Goal: Task Accomplishment & Management: Manage account settings

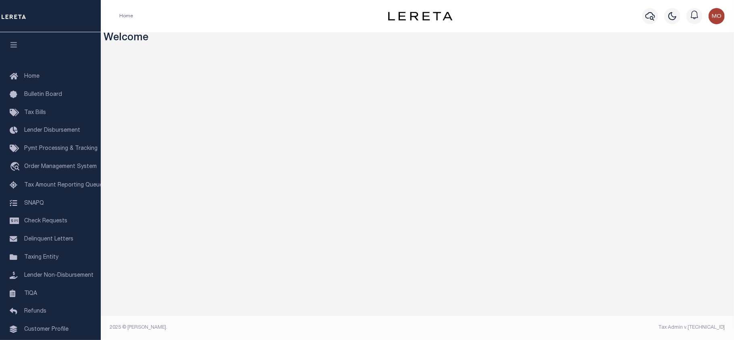
click at [649, 15] on icon "button" at bounding box center [650, 16] width 10 height 10
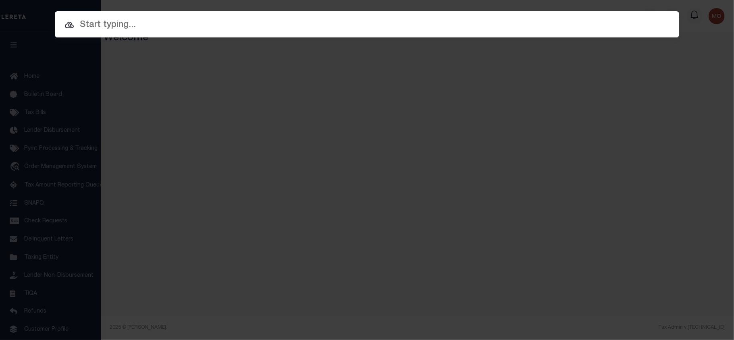
click at [134, 30] on input "text" at bounding box center [367, 25] width 624 height 14
paste input "8001501714"
type input "8001501714"
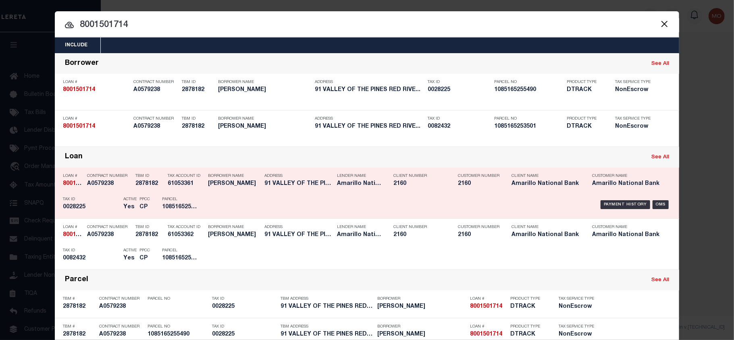
click at [98, 210] on h5 "0028225" at bounding box center [91, 207] width 56 height 7
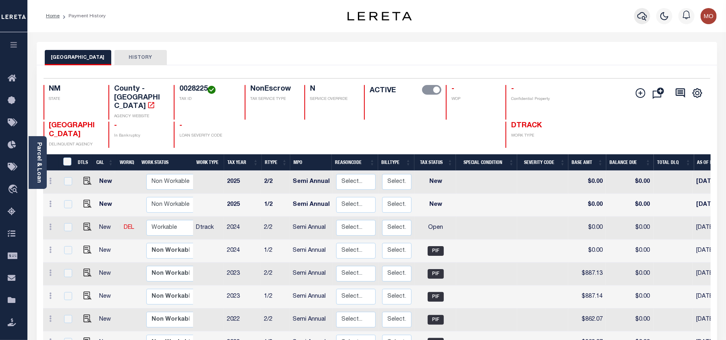
click at [640, 19] on icon "button" at bounding box center [642, 16] width 10 height 8
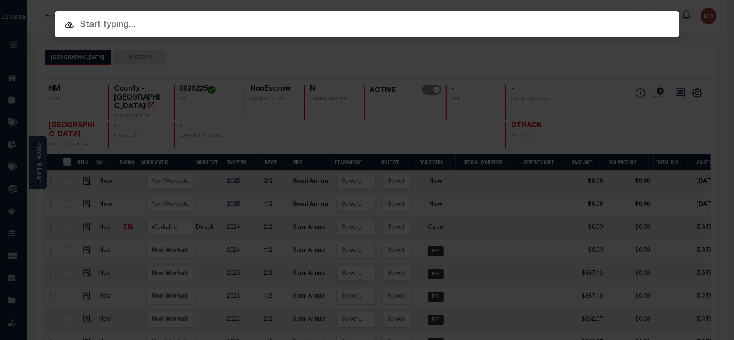
click at [155, 23] on input "text" at bounding box center [367, 25] width 624 height 14
paste input "9042071585"
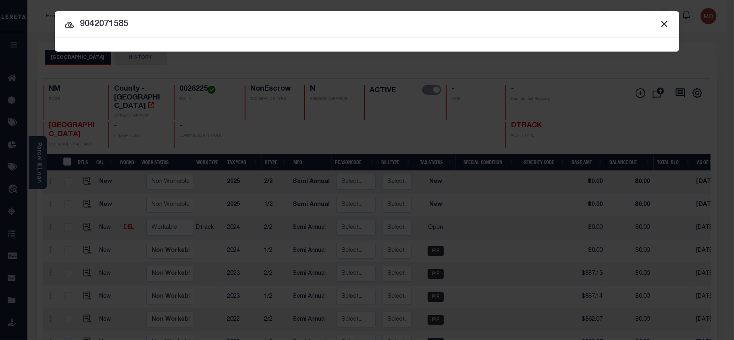
type input "9042071585"
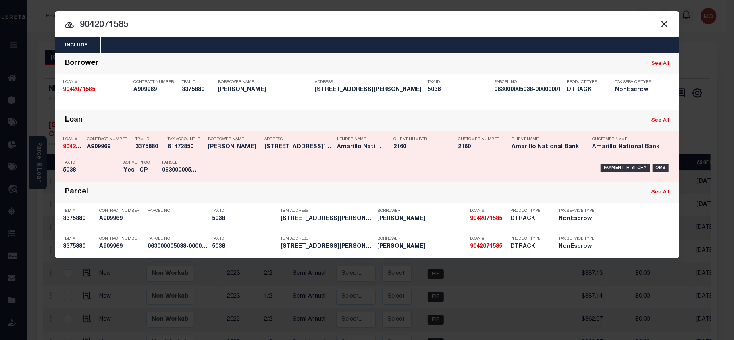
click at [154, 172] on div "PPCC CP" at bounding box center [144, 167] width 23 height 23
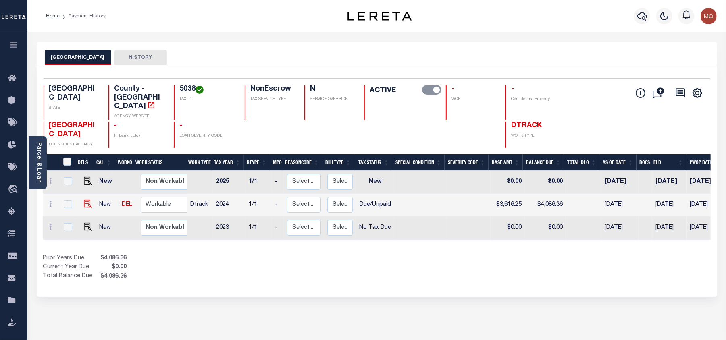
click at [84, 200] on img at bounding box center [88, 204] width 8 height 8
checkbox input "true"
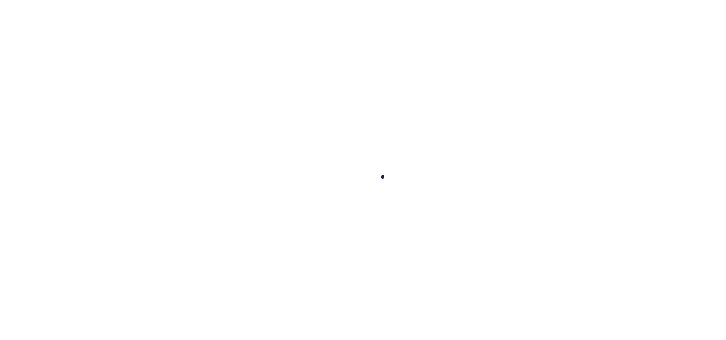
select select "DUE"
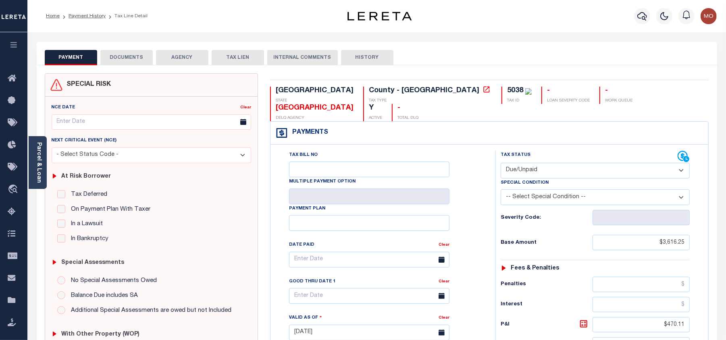
click at [571, 265] on div "Fees & Penalties" at bounding box center [594, 268] width 189 height 7
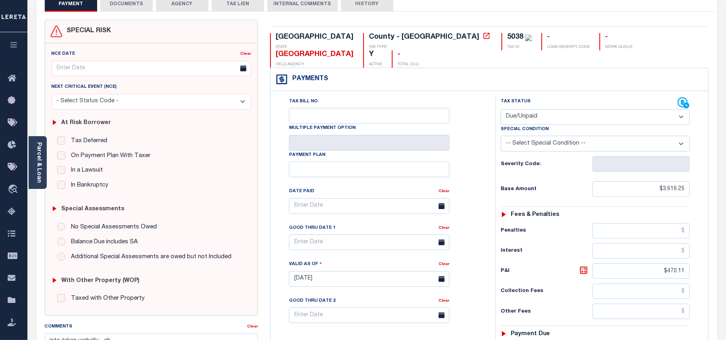
scroll to position [161, 0]
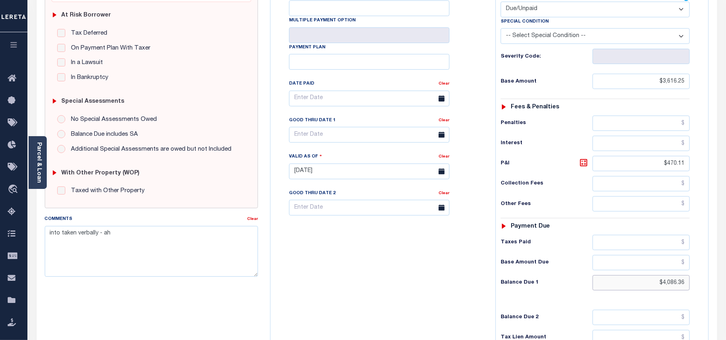
drag, startPoint x: 687, startPoint y: 271, endPoint x: 728, endPoint y: 270, distance: 40.7
click at [723, 271] on div "Parcel & Loan Tax Bill Details 5038 2024" at bounding box center [376, 160] width 698 height 579
type input "$3,762.09"
type input "08/21/2025"
click at [579, 158] on icon at bounding box center [584, 163] width 10 height 10
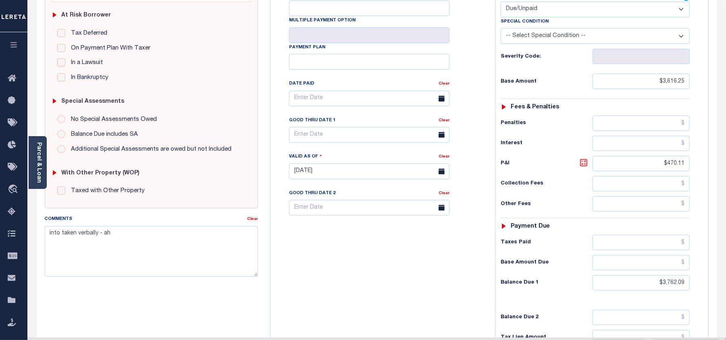
type input "$145.84"
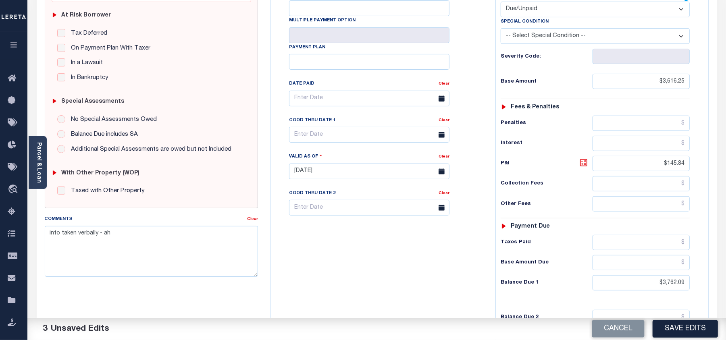
click at [584, 158] on icon at bounding box center [584, 163] width 10 height 10
click at [333, 127] on input "text" at bounding box center [369, 135] width 160 height 16
click at [302, 244] on span "31" at bounding box center [298, 245] width 16 height 16
type input "08/31/2025"
click at [305, 264] on div "Tax Bill No Multiple Payment Option Payment Plan Clear" at bounding box center [380, 168] width 217 height 356
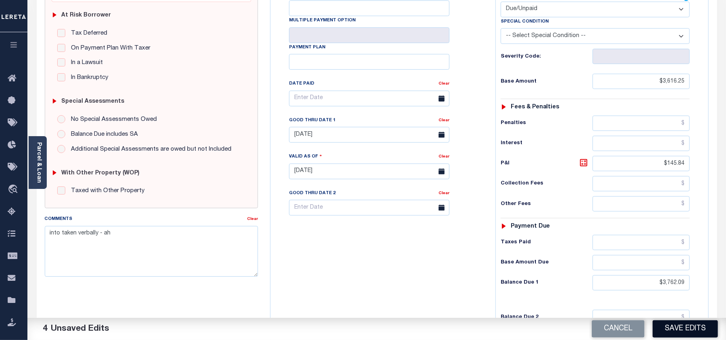
click at [678, 326] on button "Save Edits" at bounding box center [684, 328] width 65 height 17
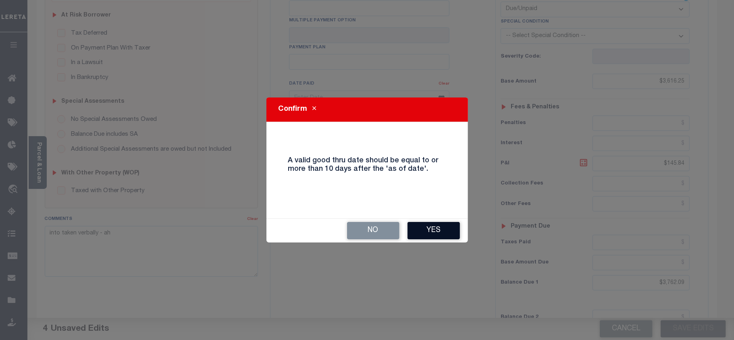
click at [424, 231] on button "Yes" at bounding box center [433, 230] width 52 height 17
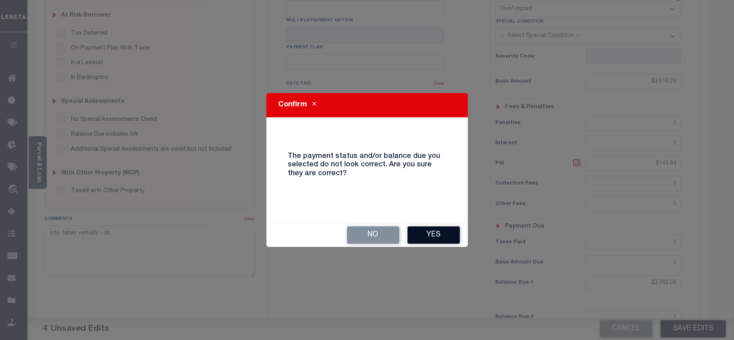
click at [423, 233] on button "Yes" at bounding box center [433, 234] width 52 height 17
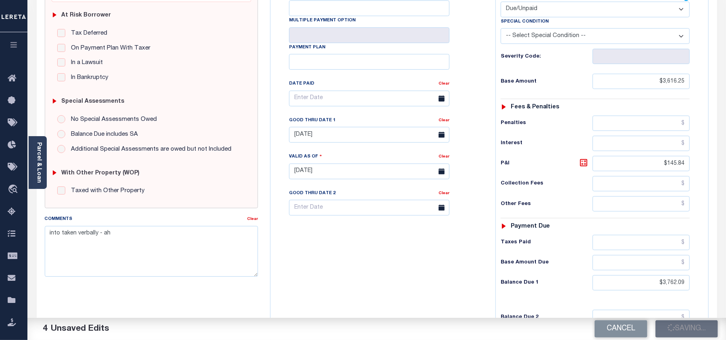
scroll to position [0, 0]
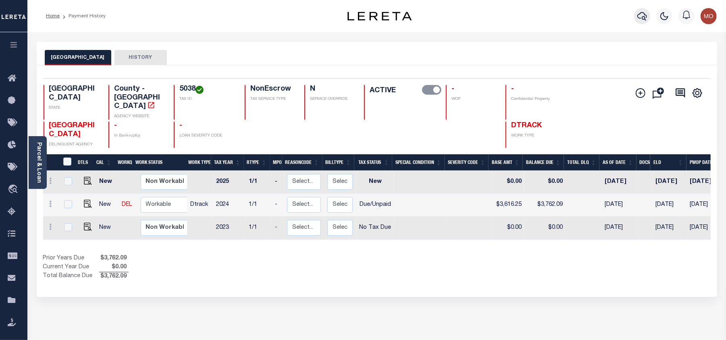
click at [636, 13] on button "button" at bounding box center [642, 16] width 16 height 16
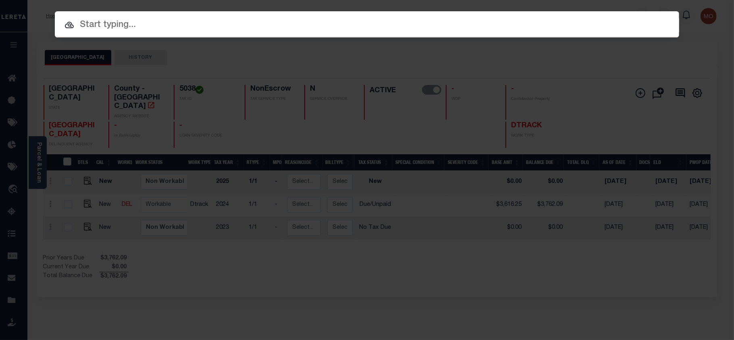
click at [104, 30] on input "text" at bounding box center [367, 25] width 624 height 14
paste input "9042076390"
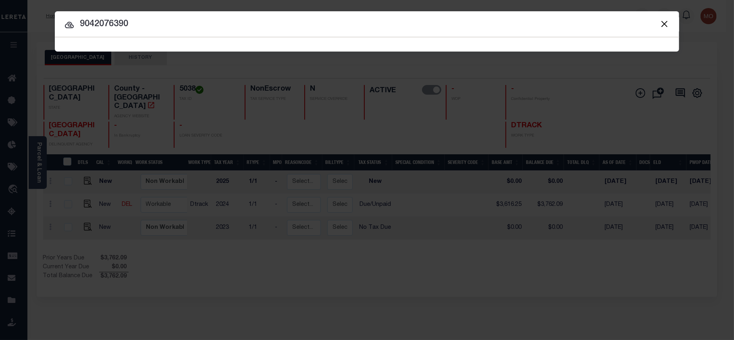
type input "9042076390"
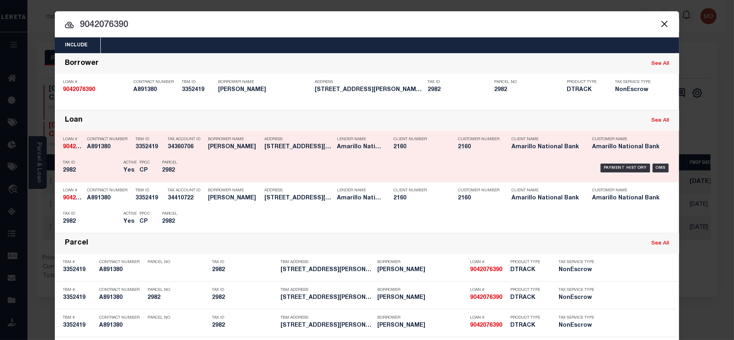
click at [107, 166] on div "Tax ID 2982" at bounding box center [91, 167] width 56 height 23
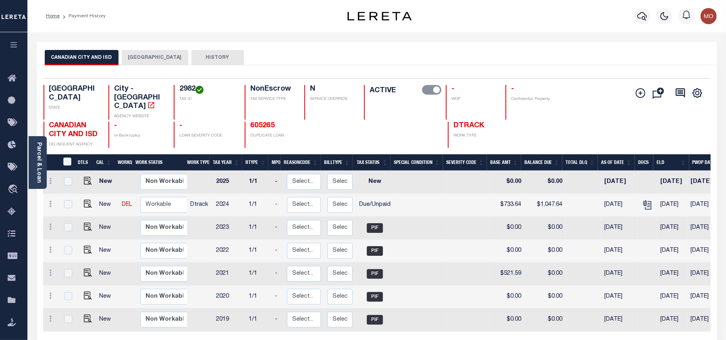
click at [128, 56] on button "HEMPHILL COUNTY" at bounding box center [155, 57] width 66 height 15
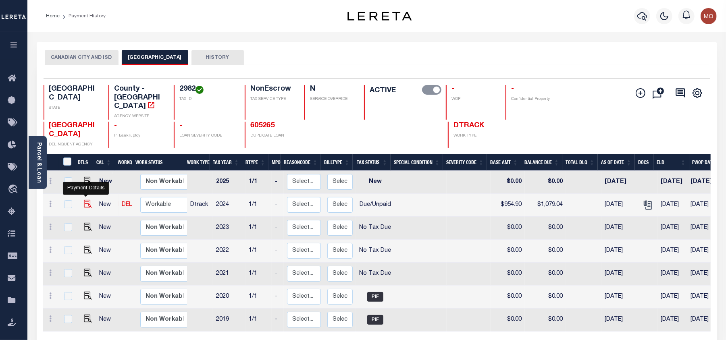
click at [86, 200] on img "" at bounding box center [88, 204] width 8 height 8
checkbox input "true"
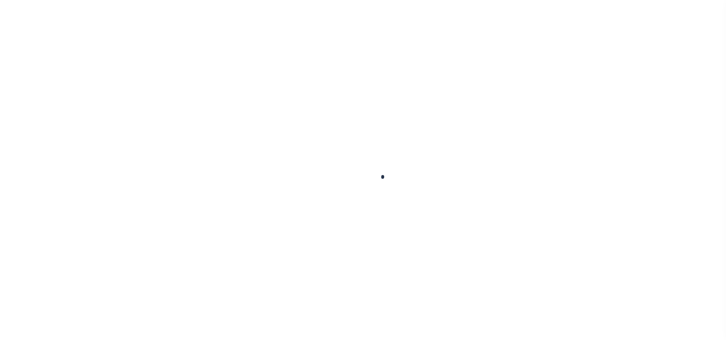
select select "DUE"
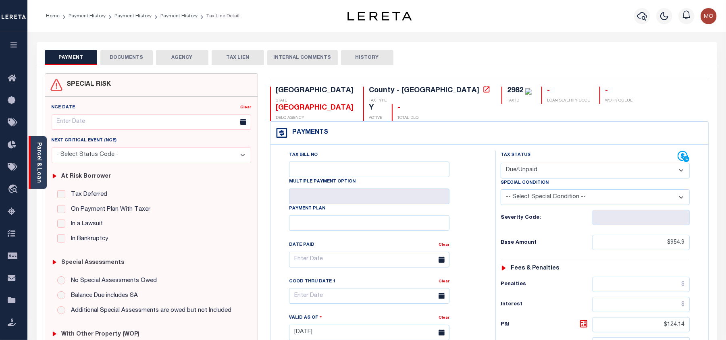
click at [41, 170] on link "Parcel & Loan" at bounding box center [39, 162] width 6 height 41
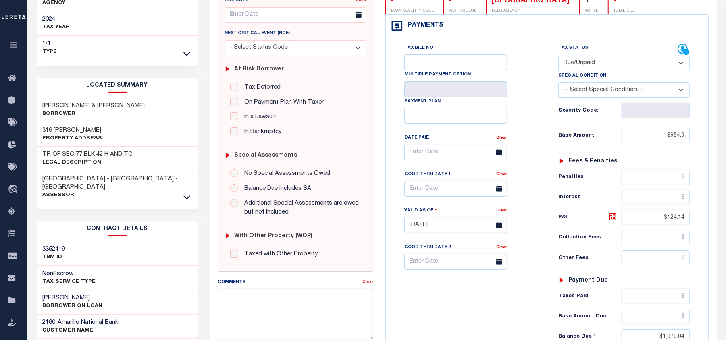
scroll to position [161, 0]
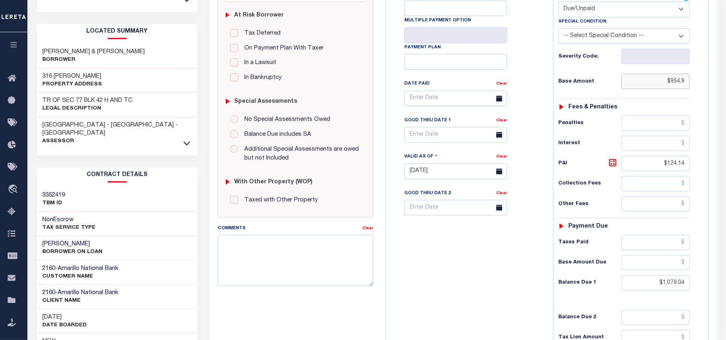
click at [662, 82] on input "$954.9" at bounding box center [655, 81] width 68 height 15
drag, startPoint x: 660, startPoint y: 81, endPoint x: 713, endPoint y: 81, distance: 53.6
click at [713, 81] on div "TX STATE [GEOGRAPHIC_DATA] - [GEOGRAPHIC_DATA] TAX TYPE 2982 TAX ID - LOAN SEVE…" at bounding box center [546, 171] width 335 height 519
paste input "1688.44"
type input "$1,688.44"
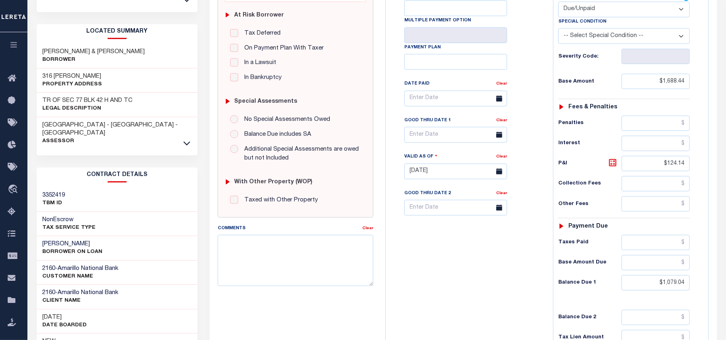
click at [525, 139] on div "Tax Bill No Multiple Payment Option Payment Plan Clear" at bounding box center [467, 103] width 147 height 226
type input "[DATE]"
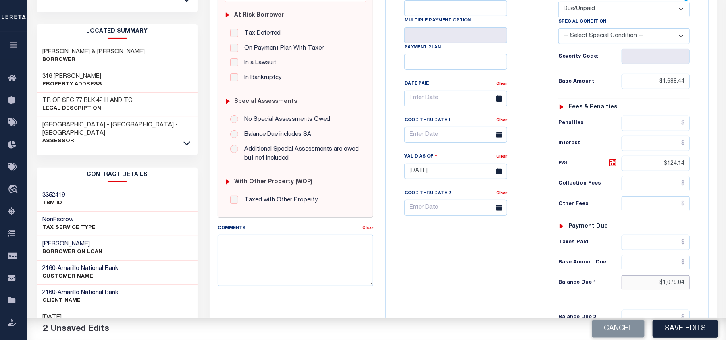
drag, startPoint x: 650, startPoint y: 288, endPoint x: 712, endPoint y: 288, distance: 62.9
click at [710, 290] on div "TX STATE [GEOGRAPHIC_DATA] - [GEOGRAPHIC_DATA] TAX TYPE 2982 TAX ID - LOAN SEVE…" at bounding box center [546, 171] width 335 height 519
paste input "2411.23"
type input "$2,411.23"
click at [612, 168] on icon at bounding box center [613, 163] width 10 height 10
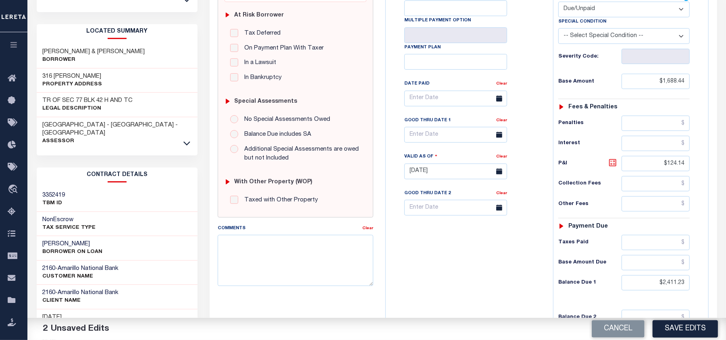
type input "$722.79"
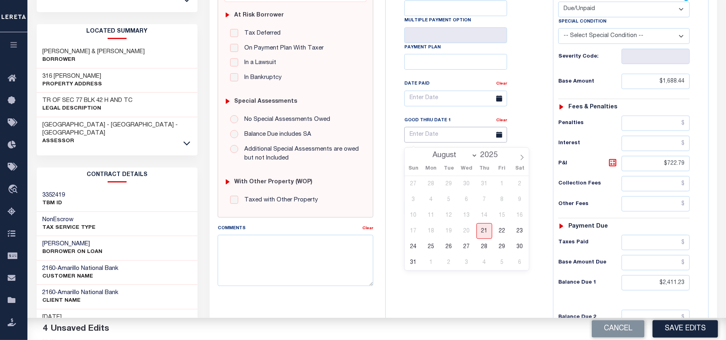
click at [431, 138] on input "text" at bounding box center [455, 135] width 103 height 16
click at [415, 262] on span "31" at bounding box center [413, 263] width 16 height 16
type input "08/31/2025"
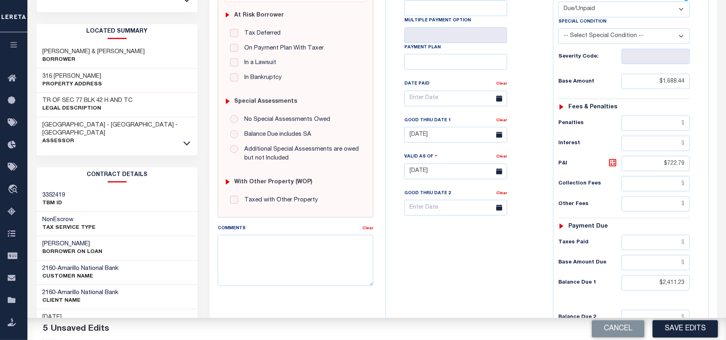
click at [425, 268] on div "Tax Bill No Multiple Payment Option Payment Plan Clear" at bounding box center [467, 168] width 159 height 356
click at [245, 257] on textarea "Comments" at bounding box center [296, 260] width 156 height 51
click at [242, 242] on textarea "As per jennifer taxes are delinquent" at bounding box center [296, 260] width 156 height 51
click at [243, 242] on textarea "As per jennifer taxes are delinquent" at bounding box center [296, 260] width 156 height 51
click at [330, 244] on textarea "As per Jennifer taxes are delinquent" at bounding box center [296, 260] width 156 height 51
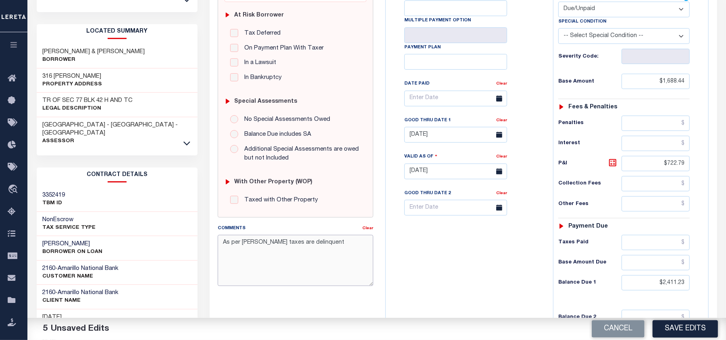
type textarea "As per Jennifer taxes are delinquent"
click at [683, 81] on input "$1,688.44" at bounding box center [655, 81] width 68 height 15
click at [683, 80] on input "$1,688.44" at bounding box center [655, 81] width 68 height 15
click at [680, 81] on input "$1,688.44" at bounding box center [655, 81] width 68 height 15
type input "$1,688.54"
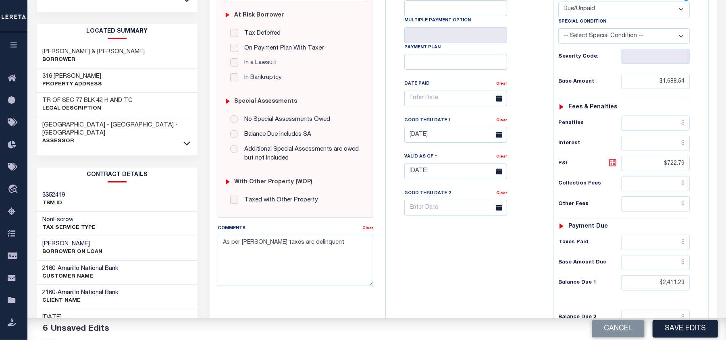
click at [610, 166] on icon at bounding box center [613, 163] width 10 height 10
type input "$722.69"
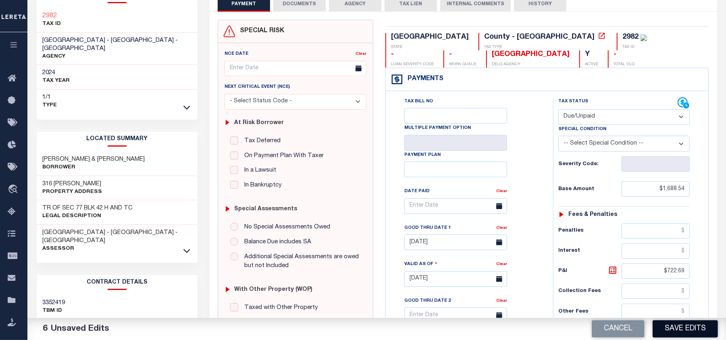
click at [681, 331] on button "Save Edits" at bounding box center [684, 328] width 65 height 17
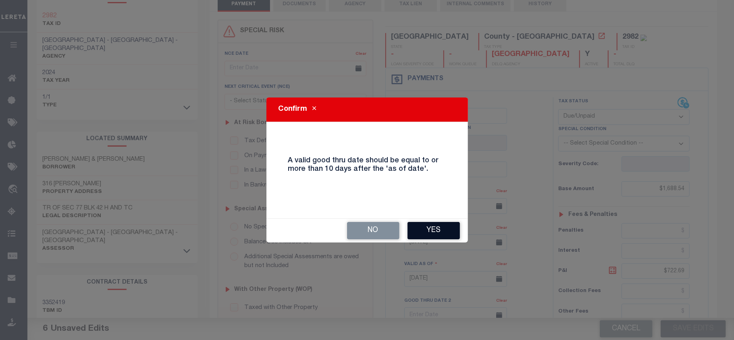
click at [426, 232] on button "Yes" at bounding box center [433, 230] width 52 height 17
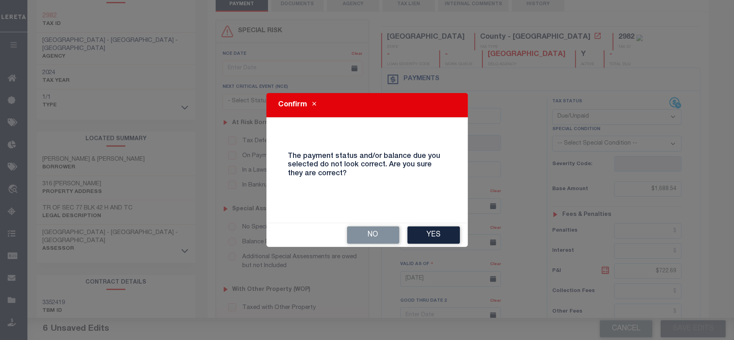
click at [426, 232] on button "Yes" at bounding box center [433, 234] width 52 height 17
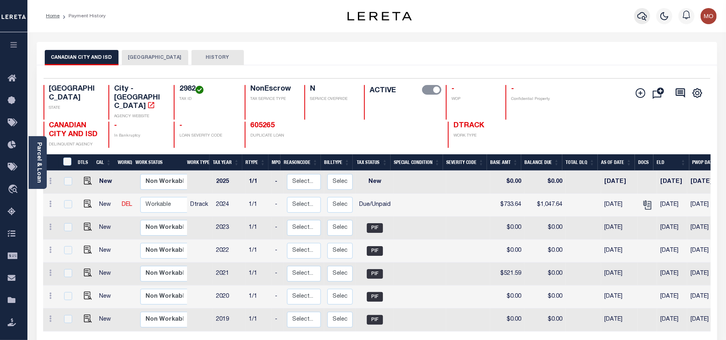
click at [641, 16] on icon "button" at bounding box center [642, 16] width 10 height 10
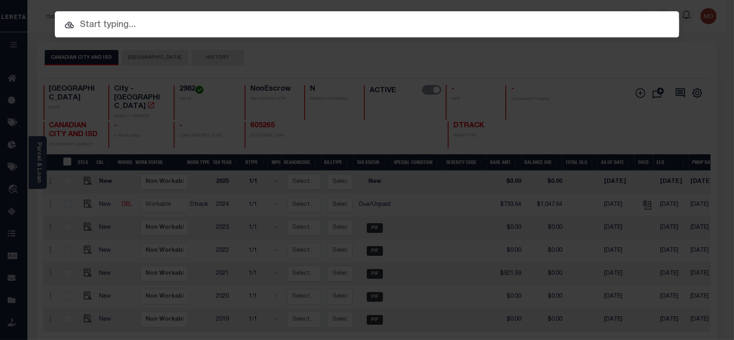
click at [111, 23] on input "text" at bounding box center [367, 25] width 624 height 14
paste input "9042089891"
type input "9042089891"
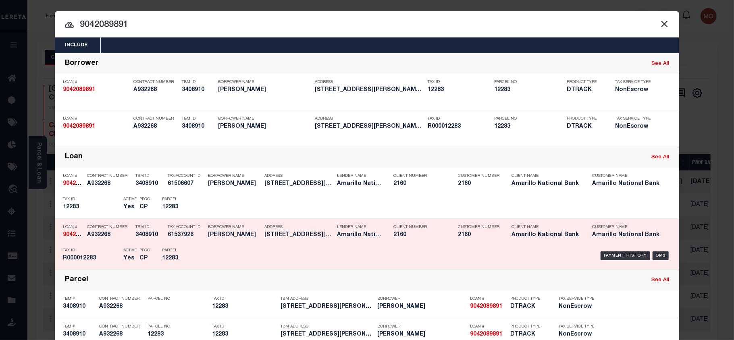
click at [105, 258] on h5 "R000012283" at bounding box center [91, 258] width 56 height 7
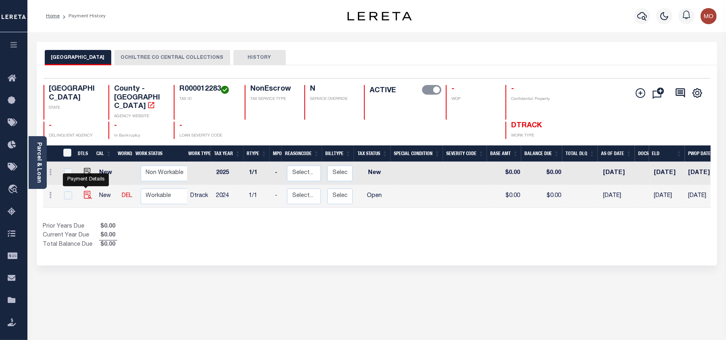
click at [86, 191] on img "" at bounding box center [88, 195] width 8 height 8
checkbox input "true"
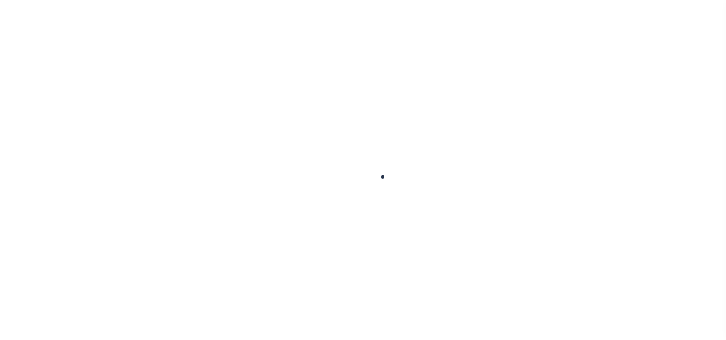
select select "OP2"
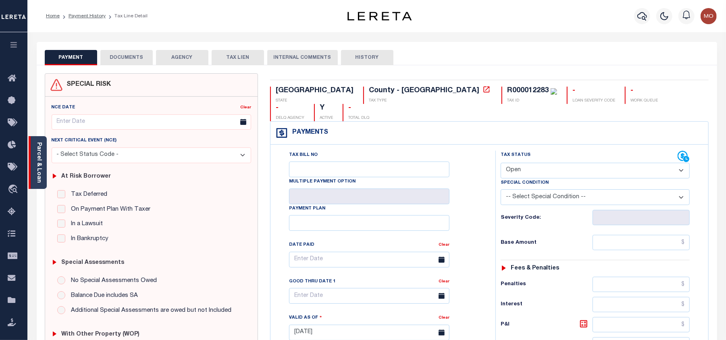
click at [42, 162] on link "Parcel & Loan" at bounding box center [39, 162] width 6 height 41
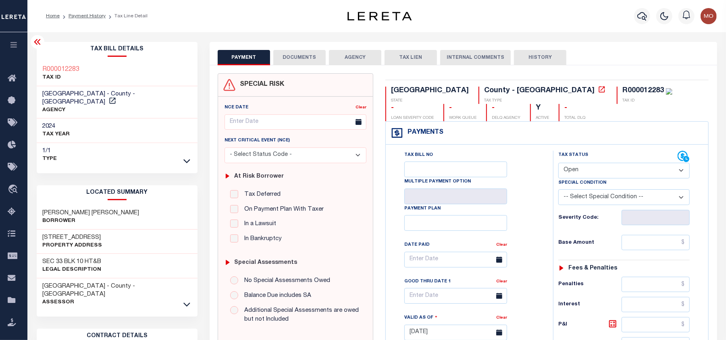
scroll to position [54, 0]
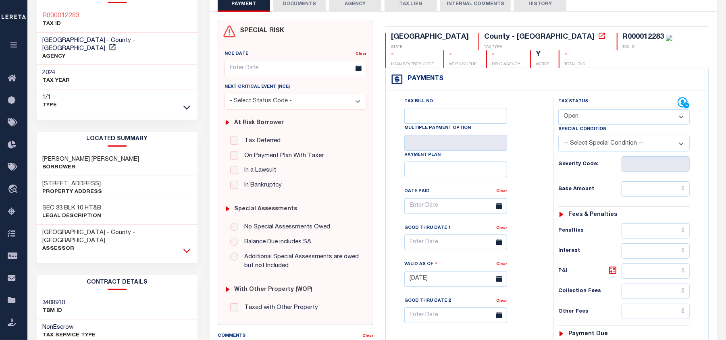
click at [188, 247] on icon at bounding box center [186, 251] width 7 height 8
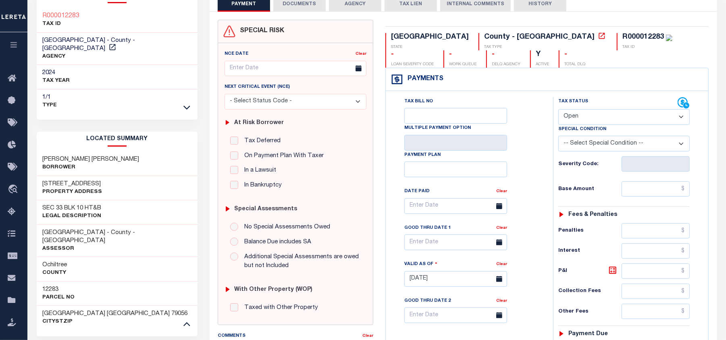
scroll to position [0, 0]
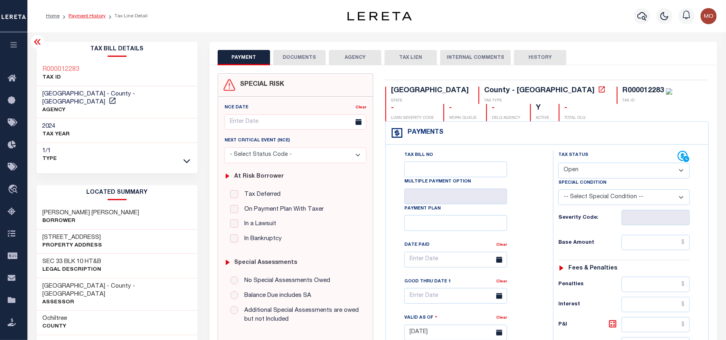
click at [86, 15] on link "Payment History" at bounding box center [86, 16] width 37 height 5
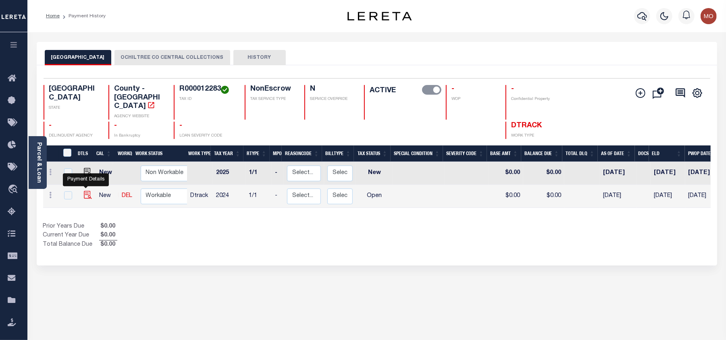
click at [87, 191] on img "" at bounding box center [88, 195] width 8 height 8
checkbox input "true"
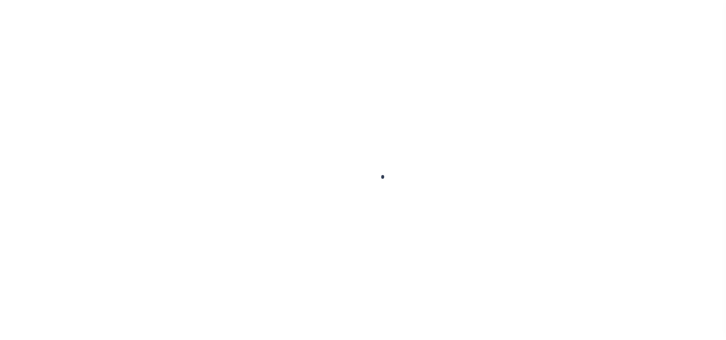
select select "OP2"
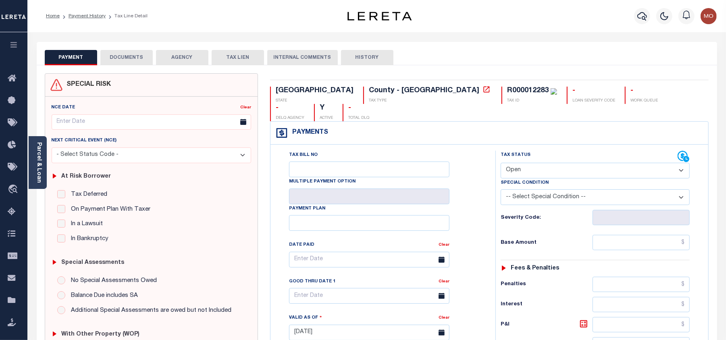
click at [507, 88] on div "R000012283" at bounding box center [528, 90] width 42 height 7
copy div "R000012283"
click at [37, 162] on link "Parcel & Loan" at bounding box center [39, 162] width 6 height 41
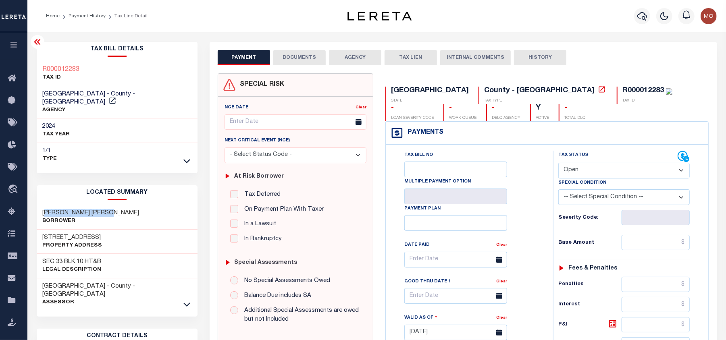
drag, startPoint x: 108, startPoint y: 203, endPoint x: 45, endPoint y: 202, distance: 62.9
click at [45, 205] on div "[PERSON_NAME] [PERSON_NAME]" at bounding box center [117, 217] width 161 height 25
copy h3 "[PERSON_NAME] [PERSON_NAME]"
click at [108, 230] on div "[STREET_ADDRESS] Property Address" at bounding box center [117, 242] width 161 height 25
drag, startPoint x: 113, startPoint y: 200, endPoint x: 46, endPoint y: 197, distance: 67.4
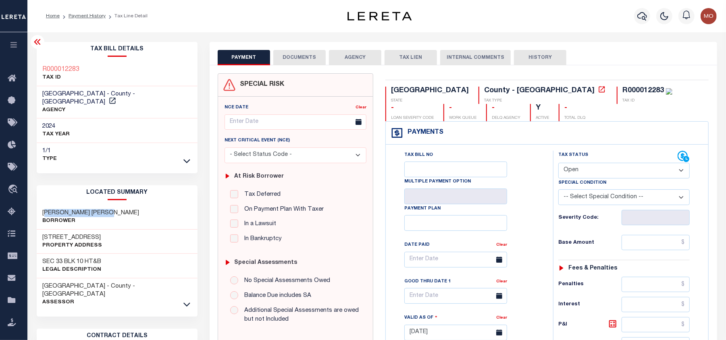
click at [46, 205] on div "[PERSON_NAME] [PERSON_NAME]" at bounding box center [117, 217] width 161 height 25
copy h3 "[PERSON_NAME] [PERSON_NAME]"
click at [125, 230] on div "[STREET_ADDRESS] Property Address" at bounding box center [117, 242] width 161 height 25
drag, startPoint x: 119, startPoint y: 202, endPoint x: 38, endPoint y: 205, distance: 81.4
click at [38, 205] on div "[PERSON_NAME] [PERSON_NAME]" at bounding box center [117, 217] width 161 height 25
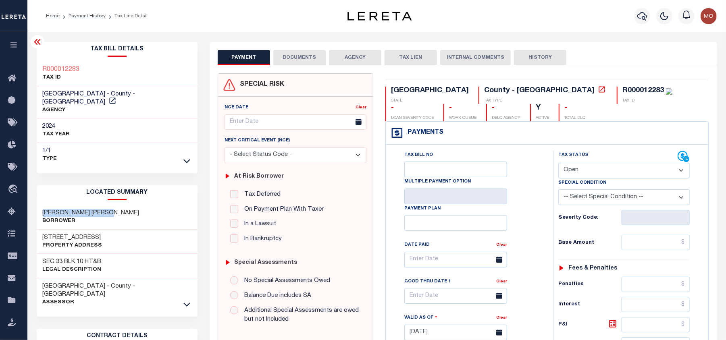
copy h3 "[PERSON_NAME] [PERSON_NAME]"
click at [87, 15] on link "Payment History" at bounding box center [86, 16] width 37 height 5
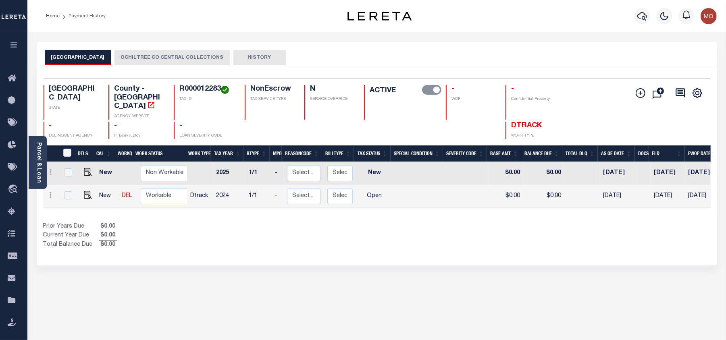
click at [156, 62] on button "OCHILTREE CO CENTRAL COLLECTIONS" at bounding box center [172, 57] width 116 height 15
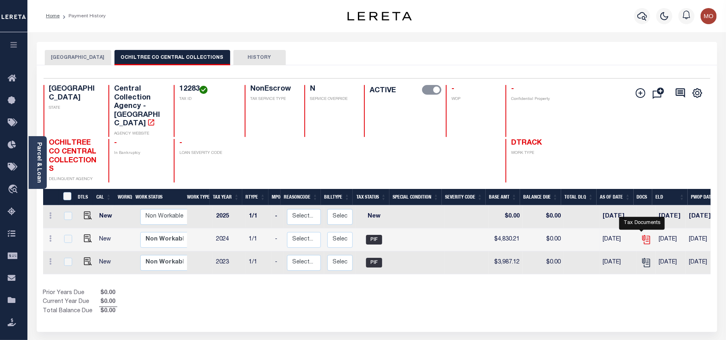
click at [642, 235] on icon "" at bounding box center [645, 238] width 6 height 6
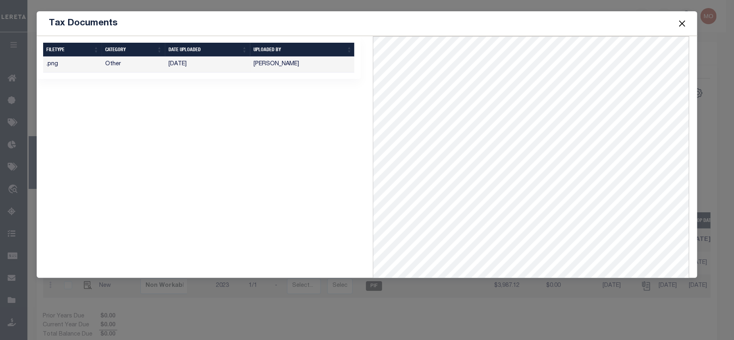
click at [682, 22] on button "Close" at bounding box center [682, 23] width 10 height 10
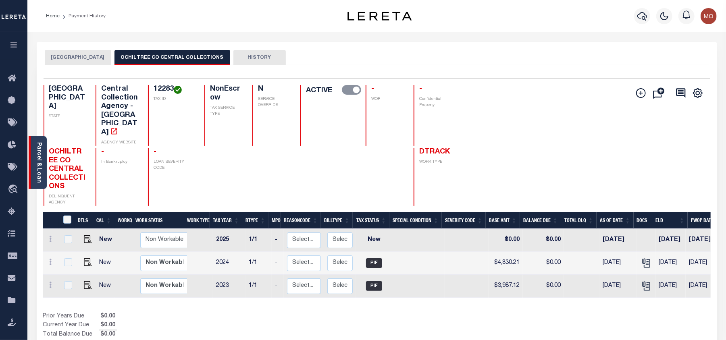
click at [32, 163] on div "Parcel & Loan" at bounding box center [38, 162] width 18 height 53
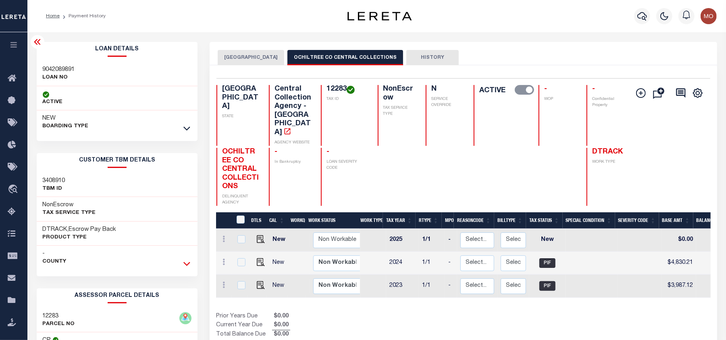
click at [183, 261] on icon at bounding box center [186, 263] width 7 height 8
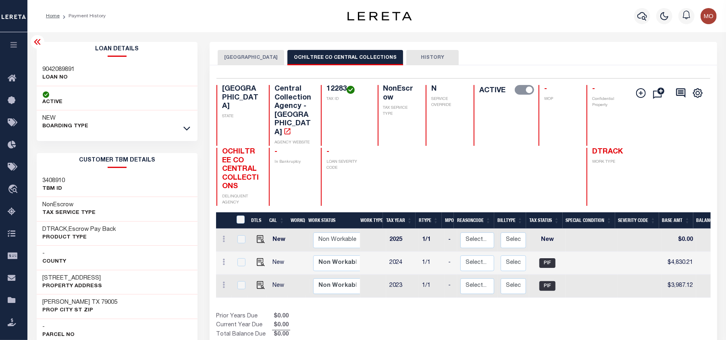
click at [230, 57] on button "[GEOGRAPHIC_DATA]" at bounding box center [251, 57] width 66 height 15
